Goal: Task Accomplishment & Management: Use online tool/utility

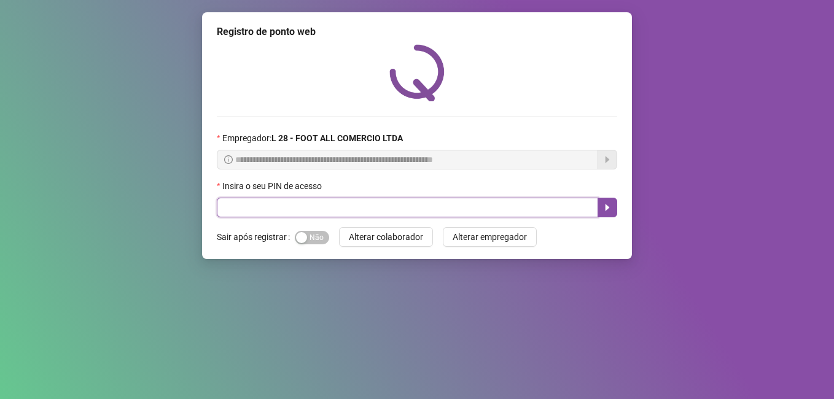
click at [277, 208] on input "text" at bounding box center [407, 208] width 381 height 20
type input "*****"
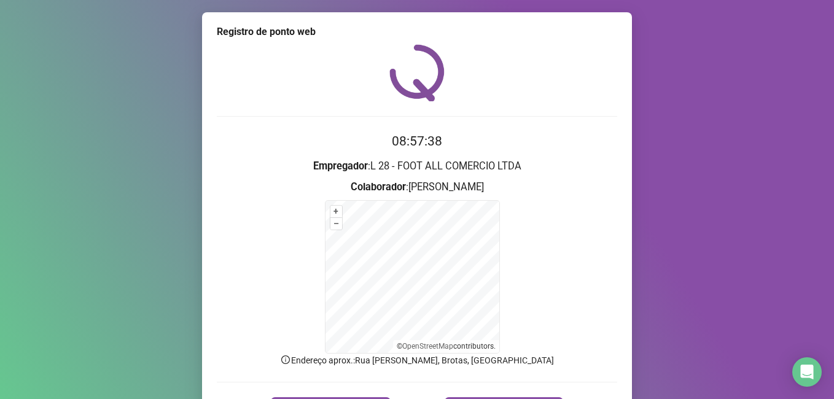
scroll to position [77, 0]
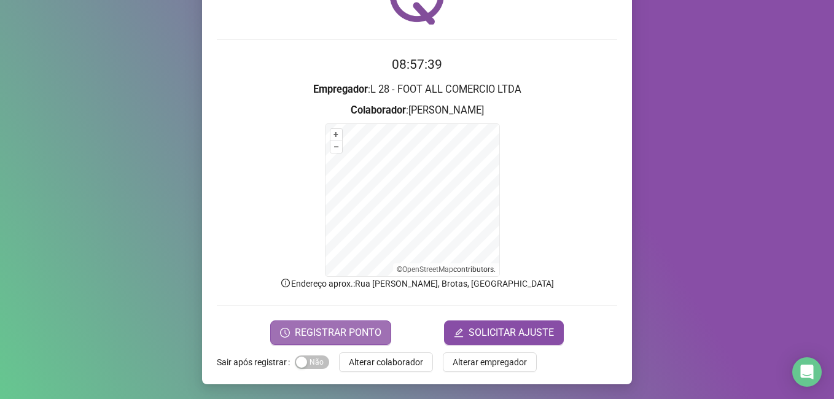
click at [361, 330] on span "REGISTRAR PONTO" at bounding box center [338, 332] width 87 height 15
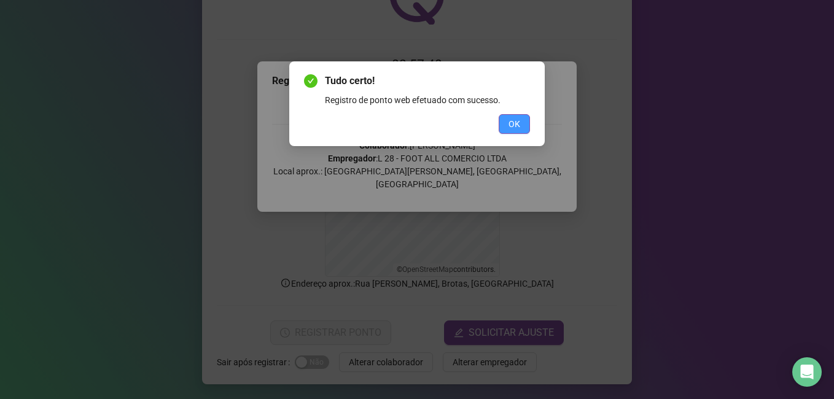
click at [519, 128] on span "OK" at bounding box center [514, 124] width 12 height 14
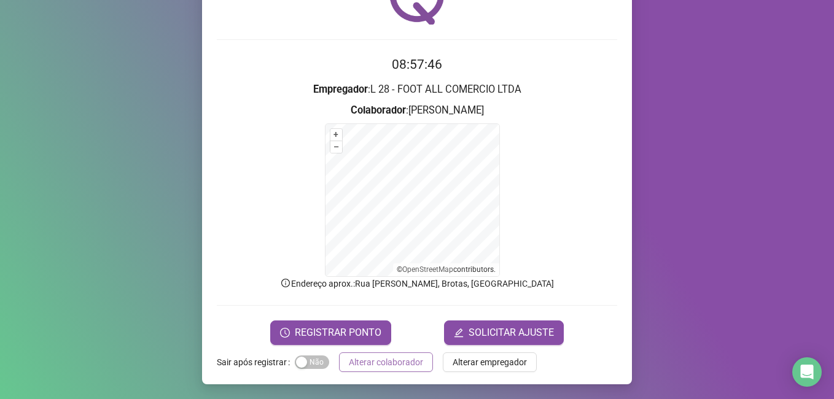
click at [384, 360] on span "Alterar colaborador" at bounding box center [386, 362] width 74 height 14
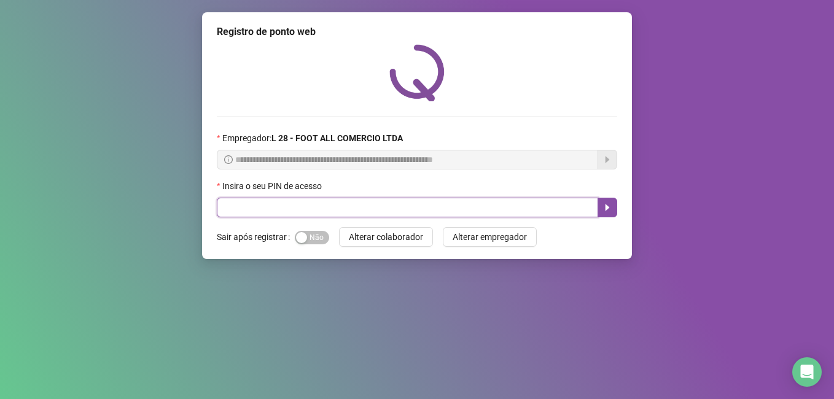
click at [281, 209] on input "text" at bounding box center [407, 208] width 381 height 20
type input "*****"
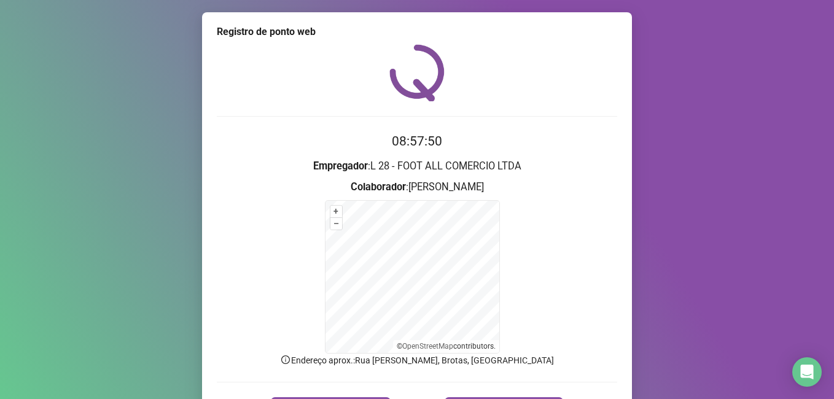
scroll to position [77, 0]
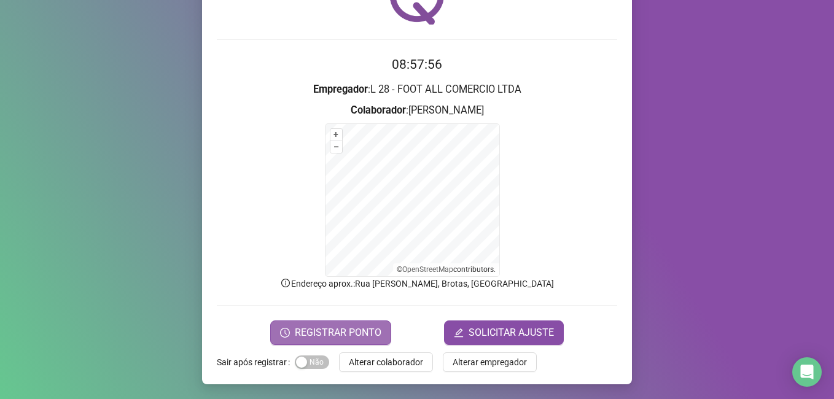
click at [277, 339] on button "REGISTRAR PONTO" at bounding box center [330, 332] width 121 height 25
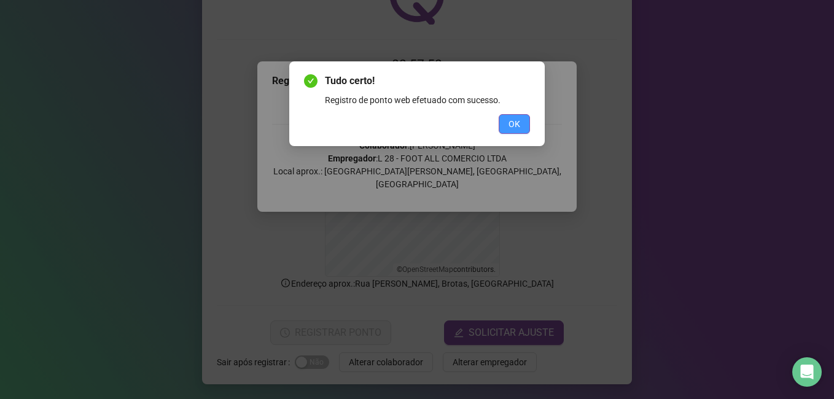
click at [523, 128] on button "OK" at bounding box center [513, 124] width 31 height 20
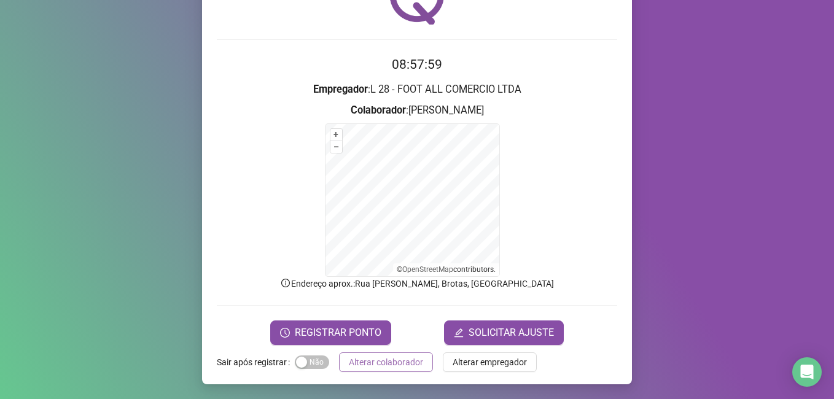
click at [406, 365] on span "Alterar colaborador" at bounding box center [386, 362] width 74 height 14
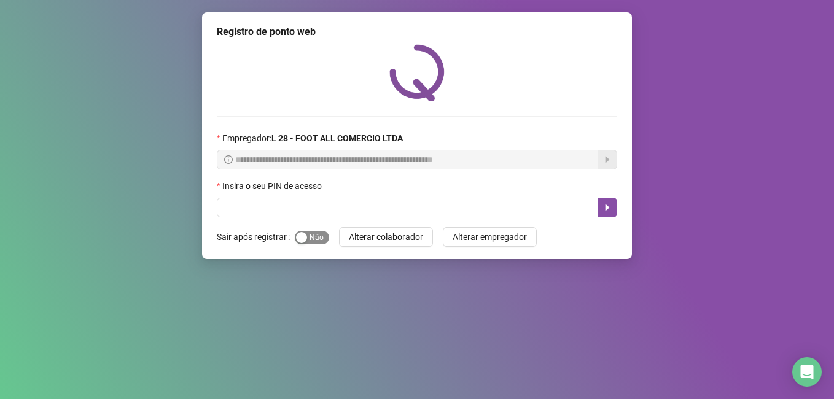
click at [300, 239] on div "button" at bounding box center [301, 237] width 11 height 11
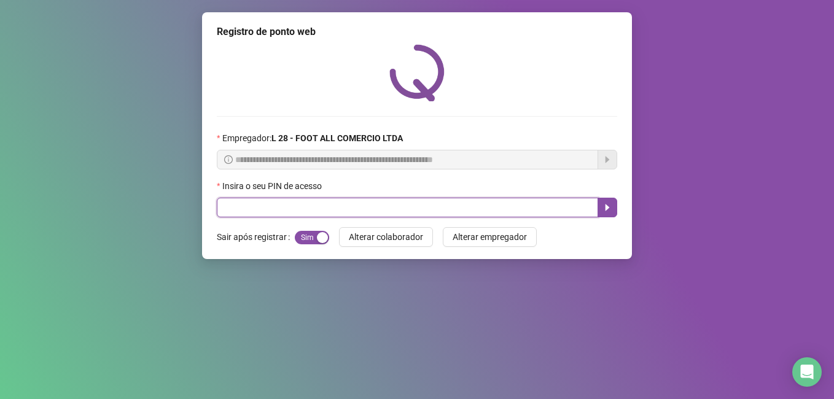
drag, startPoint x: 378, startPoint y: 203, endPoint x: 408, endPoint y: 213, distance: 31.8
click at [403, 206] on input "text" at bounding box center [407, 208] width 381 height 20
type input "*****"
click at [611, 206] on icon "caret-right" at bounding box center [607, 208] width 10 height 10
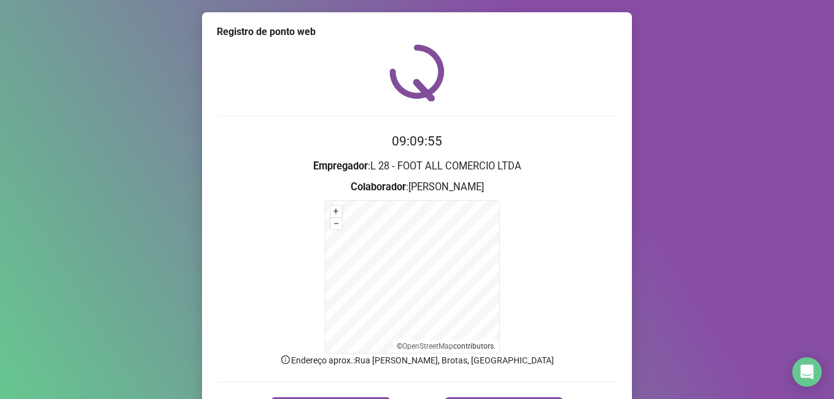
scroll to position [77, 0]
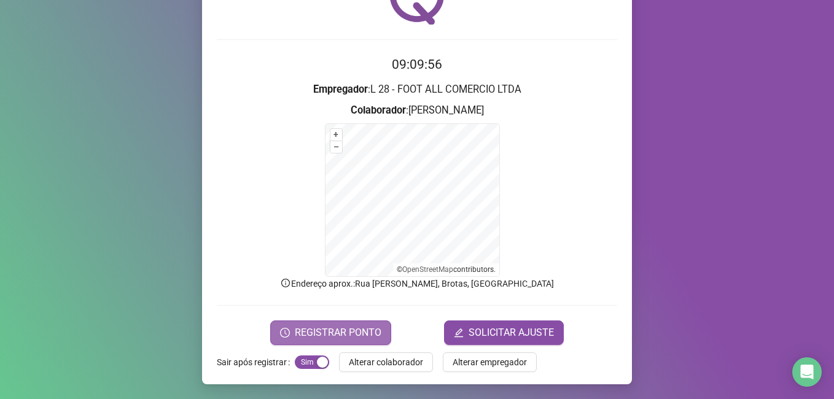
click at [320, 329] on span "REGISTRAR PONTO" at bounding box center [338, 332] width 87 height 15
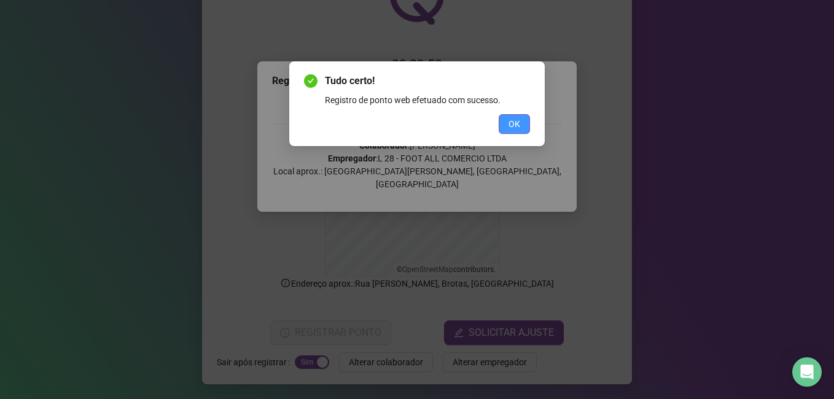
click at [512, 130] on button "OK" at bounding box center [513, 124] width 31 height 20
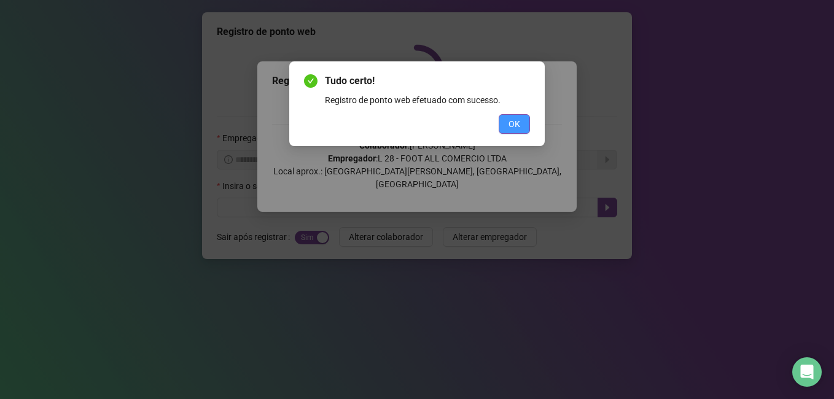
scroll to position [0, 0]
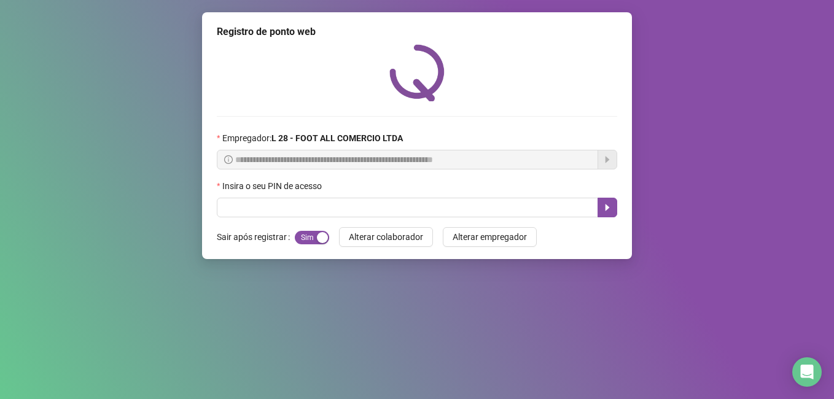
click at [729, 158] on div "**********" at bounding box center [417, 199] width 834 height 399
